Goal: Information Seeking & Learning: Compare options

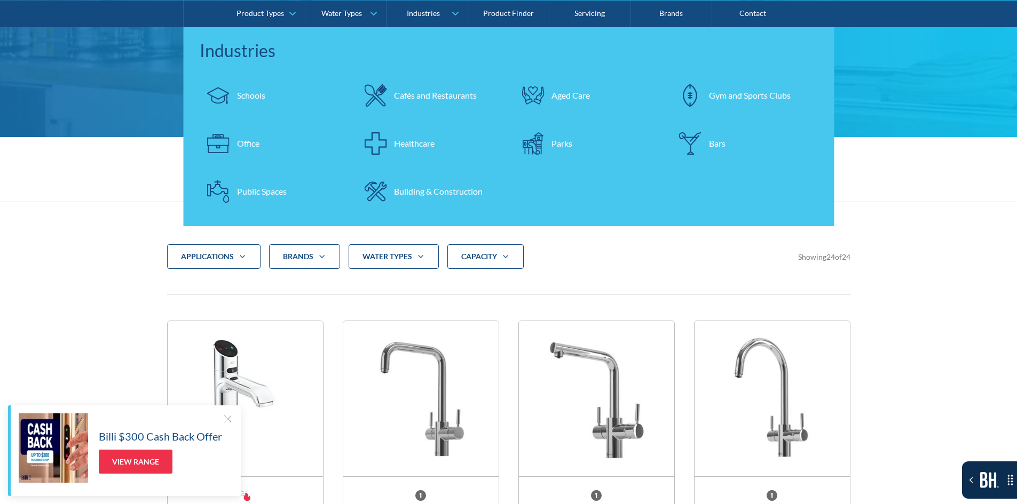
scroll to position [213, 0]
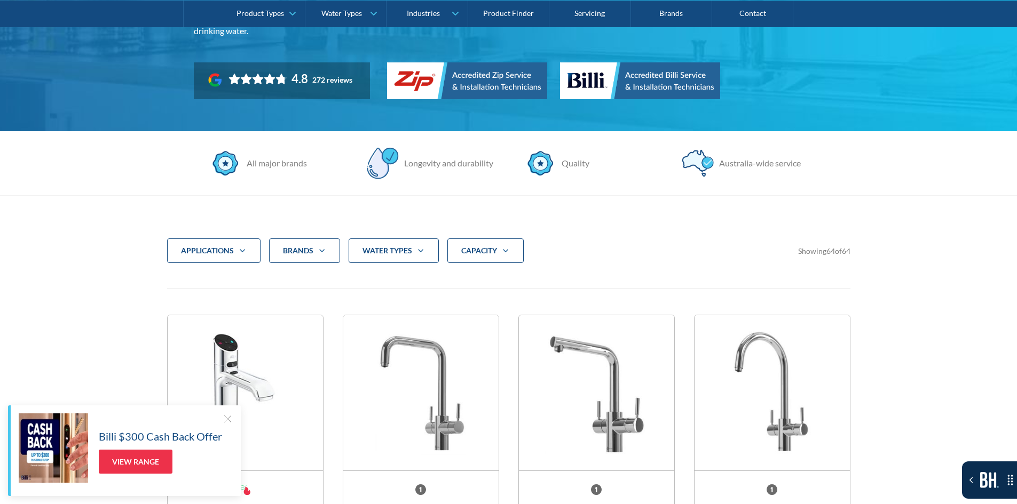
click at [512, 257] on div "CAPACITY" at bounding box center [485, 251] width 76 height 25
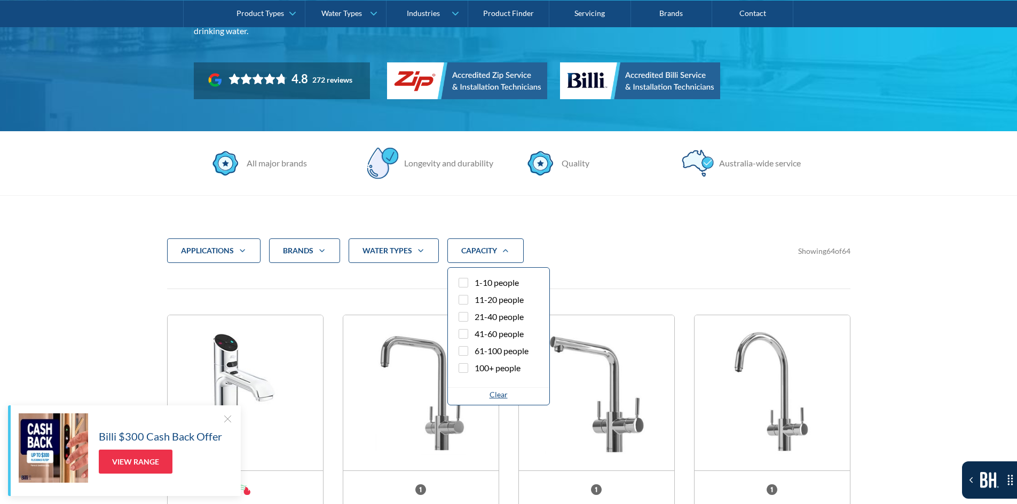
click at [491, 292] on label "1-10 people" at bounding box center [498, 284] width 84 height 17
click at [476, 283] on input "1-10 people" at bounding box center [472, 279] width 7 height 7
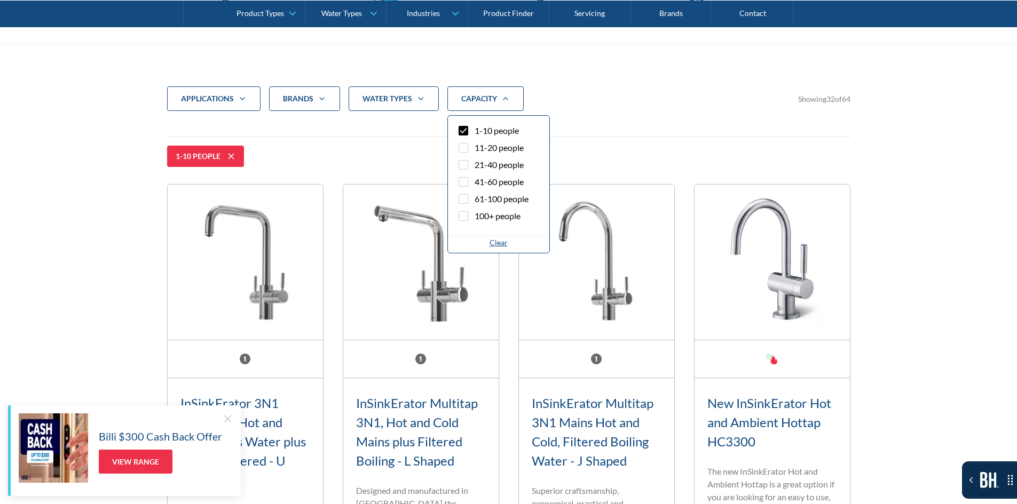
scroll to position [355, 0]
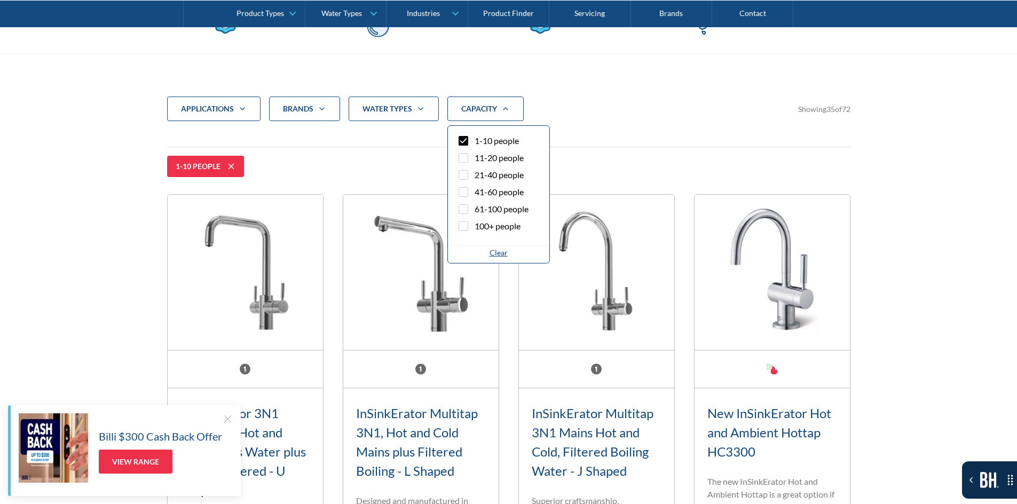
click at [485, 146] on span "1-10 people" at bounding box center [496, 140] width 44 height 13
click at [476, 141] on input "1-10 people" at bounding box center [472, 137] width 7 height 7
checkbox input "false"
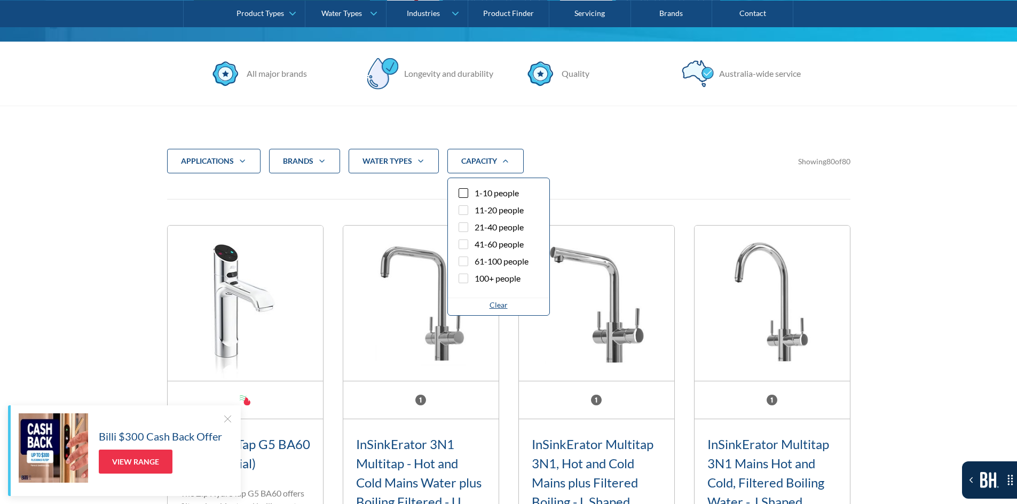
scroll to position [302, 0]
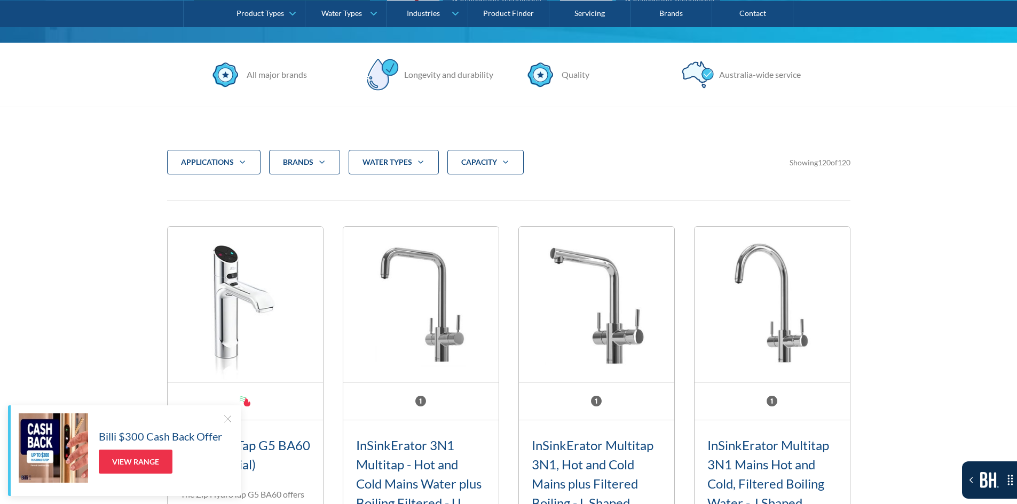
click at [412, 172] on div "water Types" at bounding box center [393, 162] width 90 height 25
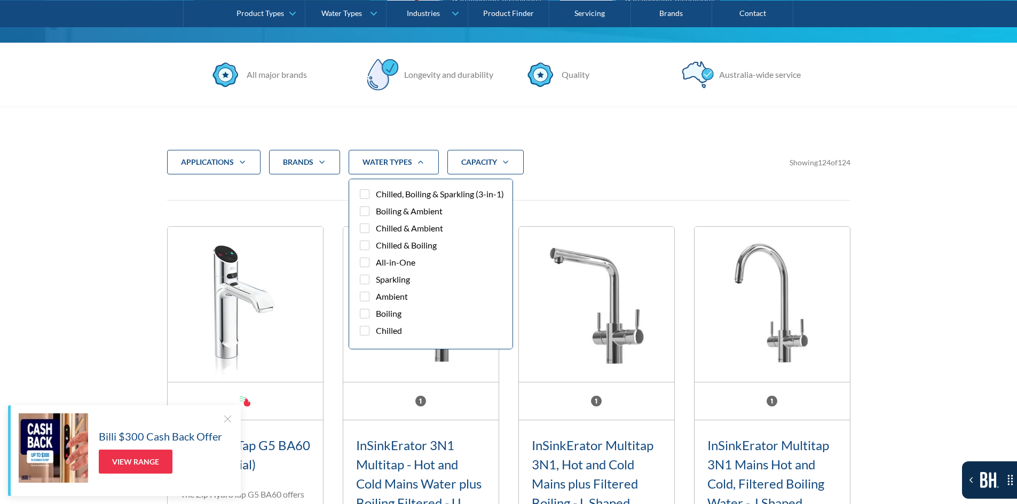
click at [398, 205] on label "Chilled, Boiling & Sparkling (3-in-1)" at bounding box center [431, 196] width 146 height 17
click at [377, 195] on input "Chilled, Boiling & Sparkling (3-in-1)" at bounding box center [373, 191] width 7 height 7
checkbox input "true"
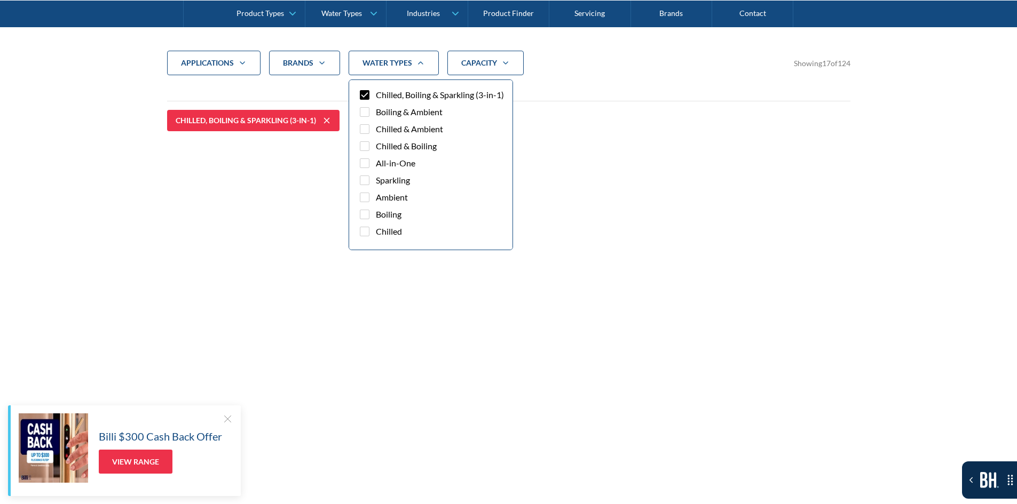
scroll to position [409, 0]
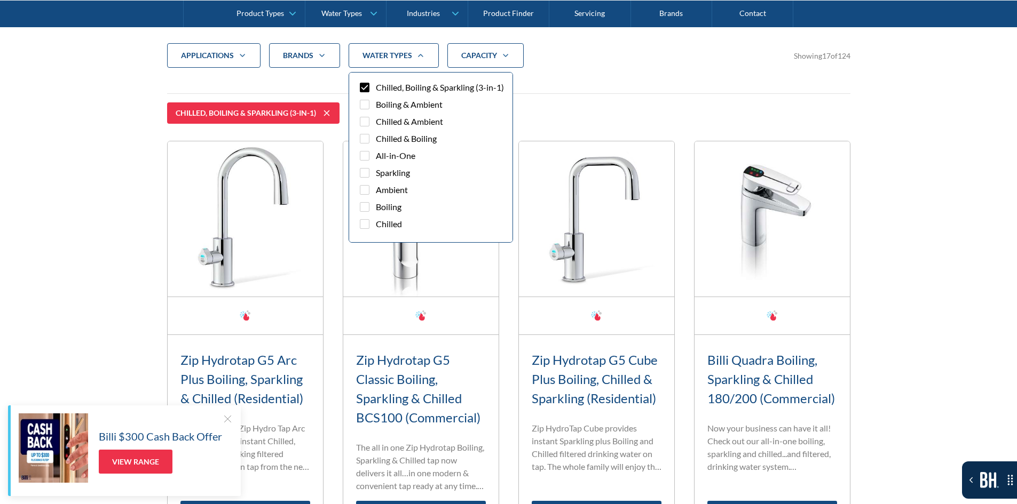
click at [385, 111] on span "Boiling & Ambient" at bounding box center [409, 104] width 67 height 13
click at [377, 105] on input "Boiling & Ambient" at bounding box center [373, 101] width 7 height 7
checkbox input "true"
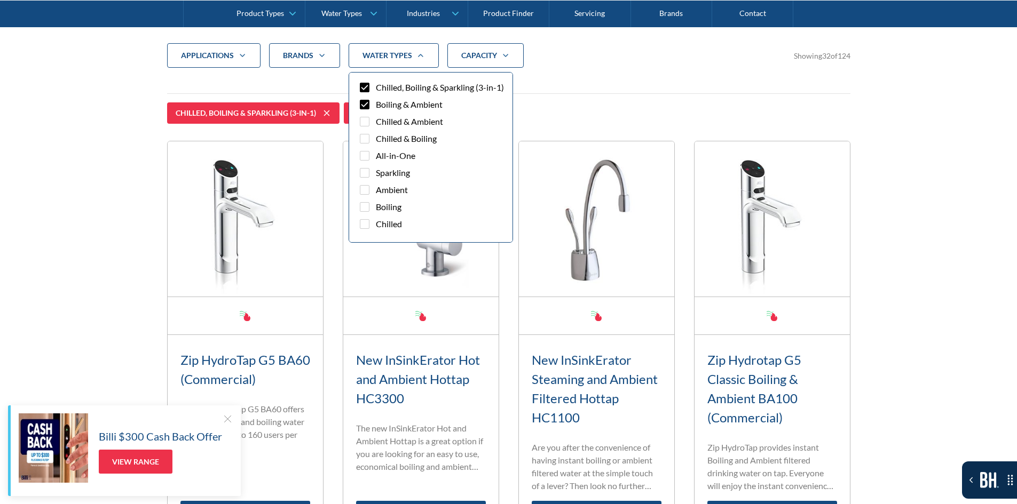
click at [383, 94] on span "Chilled, Boiling & Sparkling (3-in-1)" at bounding box center [440, 87] width 128 height 13
click at [377, 88] on input "Chilled, Boiling & Sparkling (3-in-1)" at bounding box center [373, 84] width 7 height 7
checkbox input "false"
click at [379, 111] on span "Boiling & Ambient" at bounding box center [409, 104] width 67 height 13
click at [377, 105] on input "Boiling & Ambient" at bounding box center [373, 101] width 7 height 7
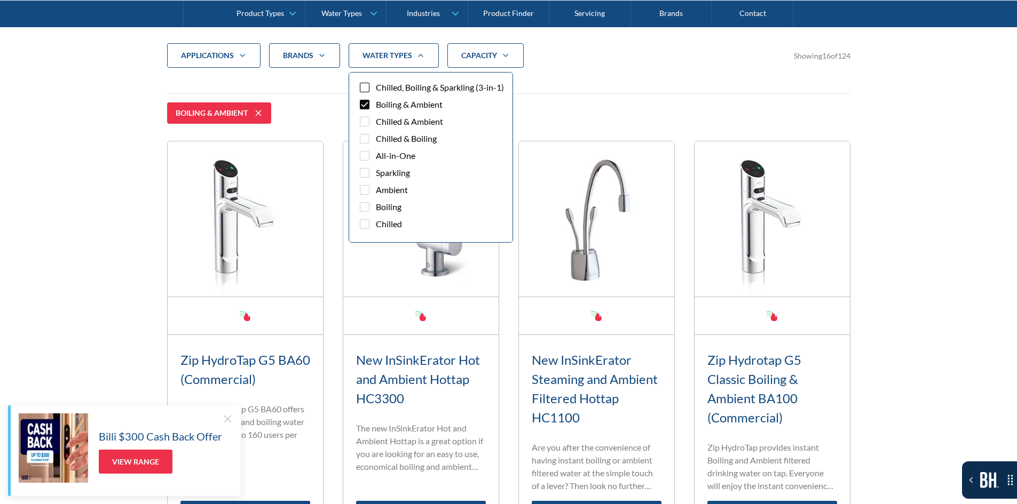
checkbox input "false"
